Goal: Task Accomplishment & Management: Manage account settings

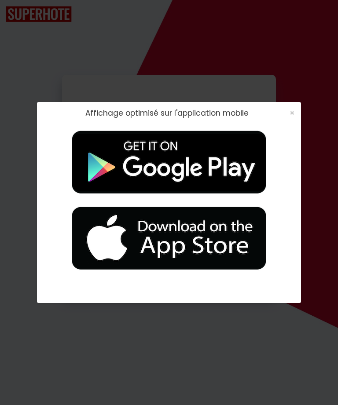
click at [294, 110] on span "×" at bounding box center [291, 112] width 5 height 11
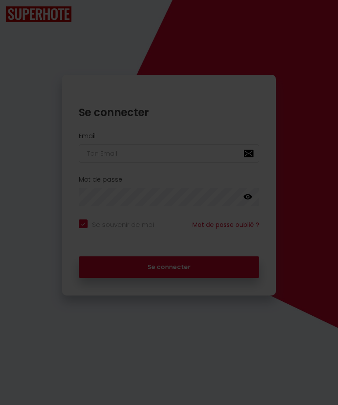
scroll to position [28, 0]
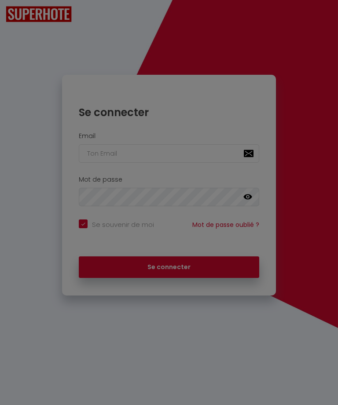
click at [120, 151] on div at bounding box center [169, 202] width 338 height 405
click at [324, 179] on div at bounding box center [169, 202] width 338 height 405
click at [116, 154] on div at bounding box center [169, 202] width 338 height 405
click at [141, 153] on div at bounding box center [169, 202] width 338 height 405
click at [113, 154] on div at bounding box center [169, 202] width 338 height 405
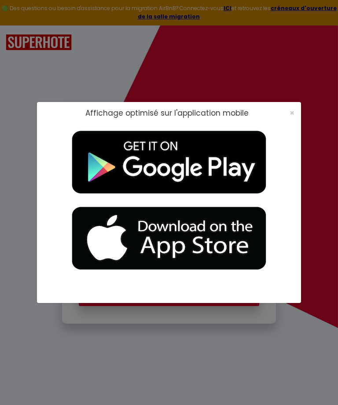
click at [292, 110] on span "×" at bounding box center [291, 112] width 5 height 11
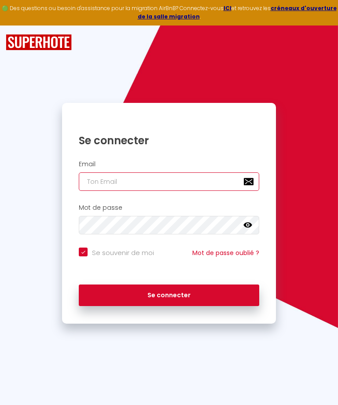
click at [125, 180] on input "email" at bounding box center [169, 181] width 180 height 18
type input "p"
checkbox input "true"
type input "pr"
checkbox input "true"
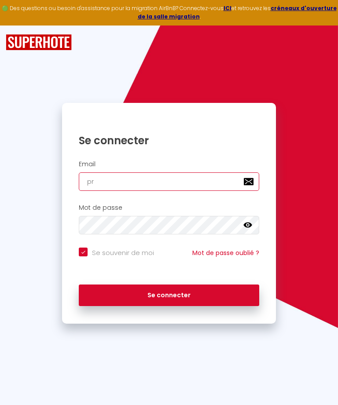
type input "pri"
checkbox input "true"
type input "pris"
checkbox input "true"
type input "prisc"
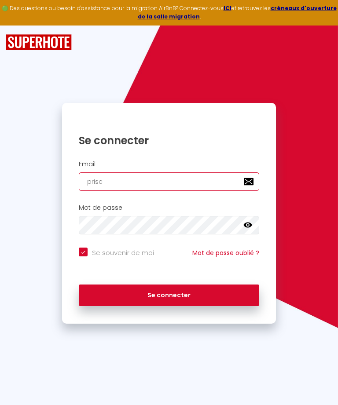
checkbox input "true"
type input "prisc3"
checkbox input "true"
type input "prisc34"
checkbox input "true"
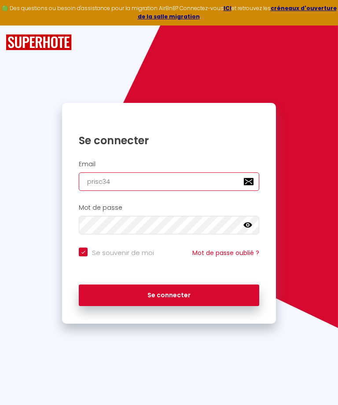
type input "prisc340"
checkbox input "true"
type input "prisc3406"
checkbox input "true"
type input "prisc3406@"
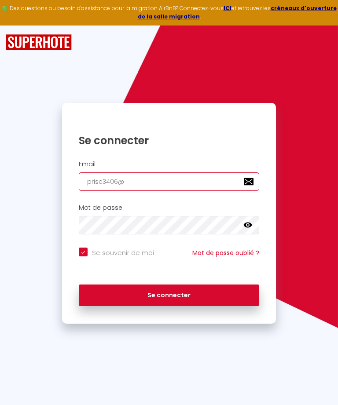
checkbox input "true"
type input "prisc3406@h"
checkbox input "true"
type input "prisc3406@hi"
checkbox input "true"
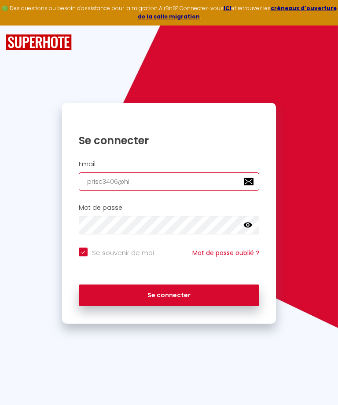
type input "prisc3406@hit"
checkbox input "true"
type input "prisc3406@hitm"
checkbox input "true"
type input "prisc3406@hit"
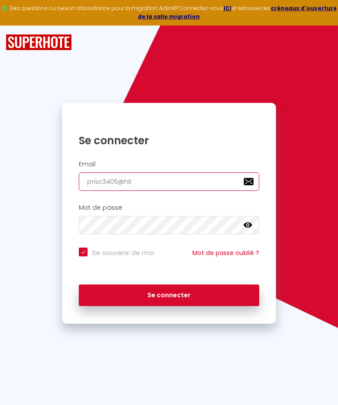
checkbox input "true"
type input "prisc3406@hi"
checkbox input "true"
type input "prisc3406@h"
checkbox input "true"
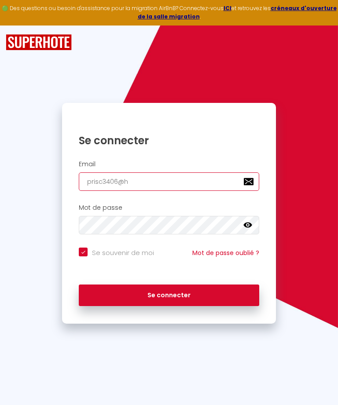
type input "prisc3406@ho"
checkbox input "true"
type input "prisc3406@hot"
checkbox input "true"
type input "prisc3406@hotm"
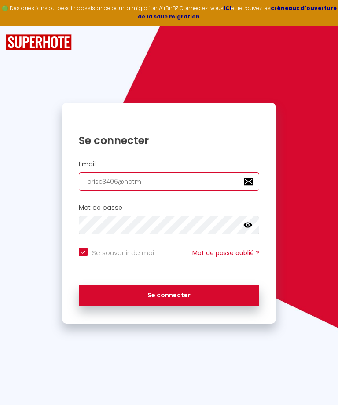
checkbox input "true"
type input "prisc3406@hotma"
checkbox input "true"
type input "prisc3406@hotmai"
checkbox input "true"
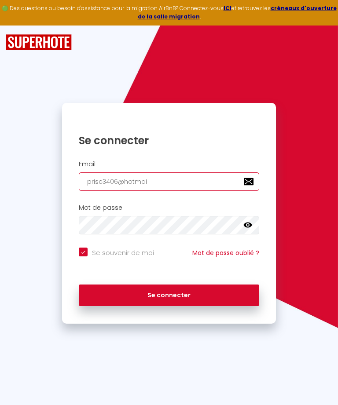
type input "[EMAIL_ADDRESS]"
checkbox input "true"
type input "[EMAIL_ADDRESS]."
checkbox input "true"
type input "prisc3406@hotmail.f"
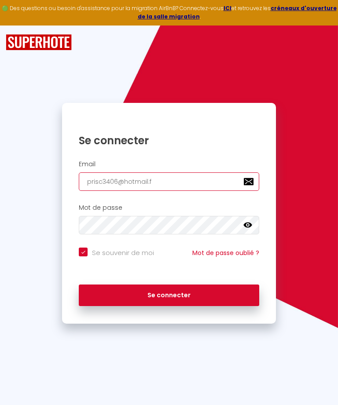
checkbox input "true"
type input "[EMAIL_ADDRESS][DOMAIN_NAME]"
checkbox input "true"
type input "[EMAIL_ADDRESS][DOMAIN_NAME]"
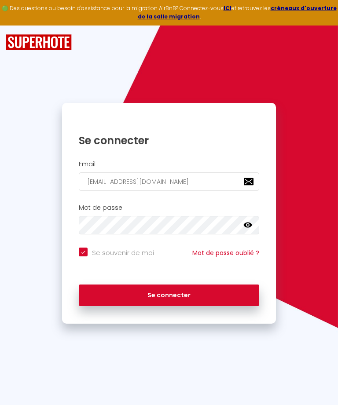
click at [248, 222] on icon at bounding box center [247, 225] width 9 height 9
click at [182, 291] on button "Se connecter" at bounding box center [169, 295] width 180 height 22
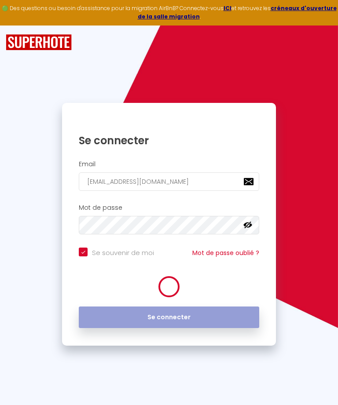
checkbox input "true"
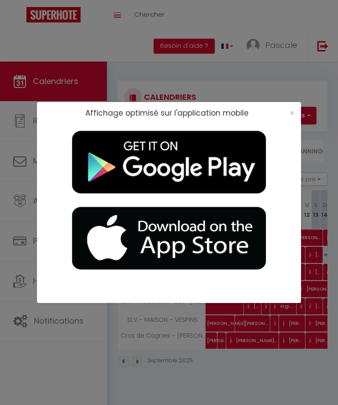
click at [293, 110] on span "×" at bounding box center [291, 112] width 5 height 11
click at [292, 111] on span "×" at bounding box center [291, 112] width 5 height 11
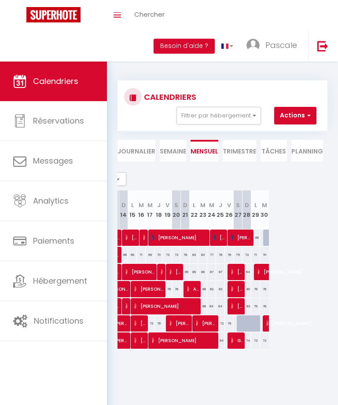
scroll to position [0, 201]
click at [246, 146] on li "Trimestre" at bounding box center [238, 151] width 33 height 22
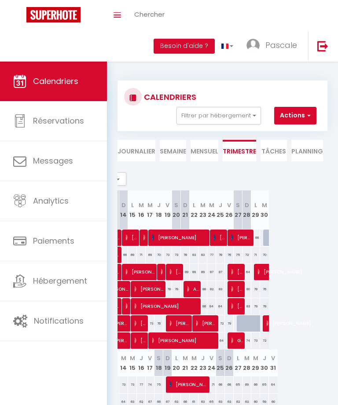
scroll to position [0, 201]
